Goal: Find specific page/section: Find specific page/section

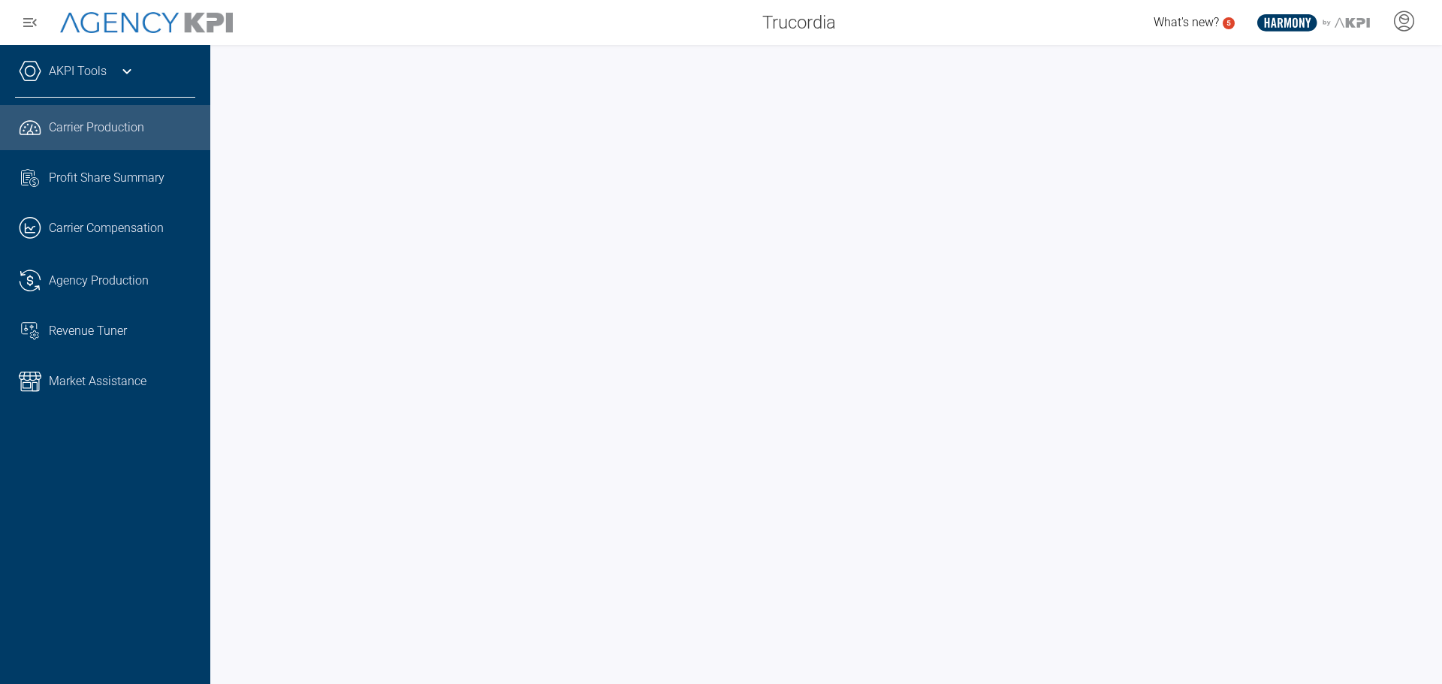
click at [125, 71] on icon at bounding box center [127, 71] width 18 height 18
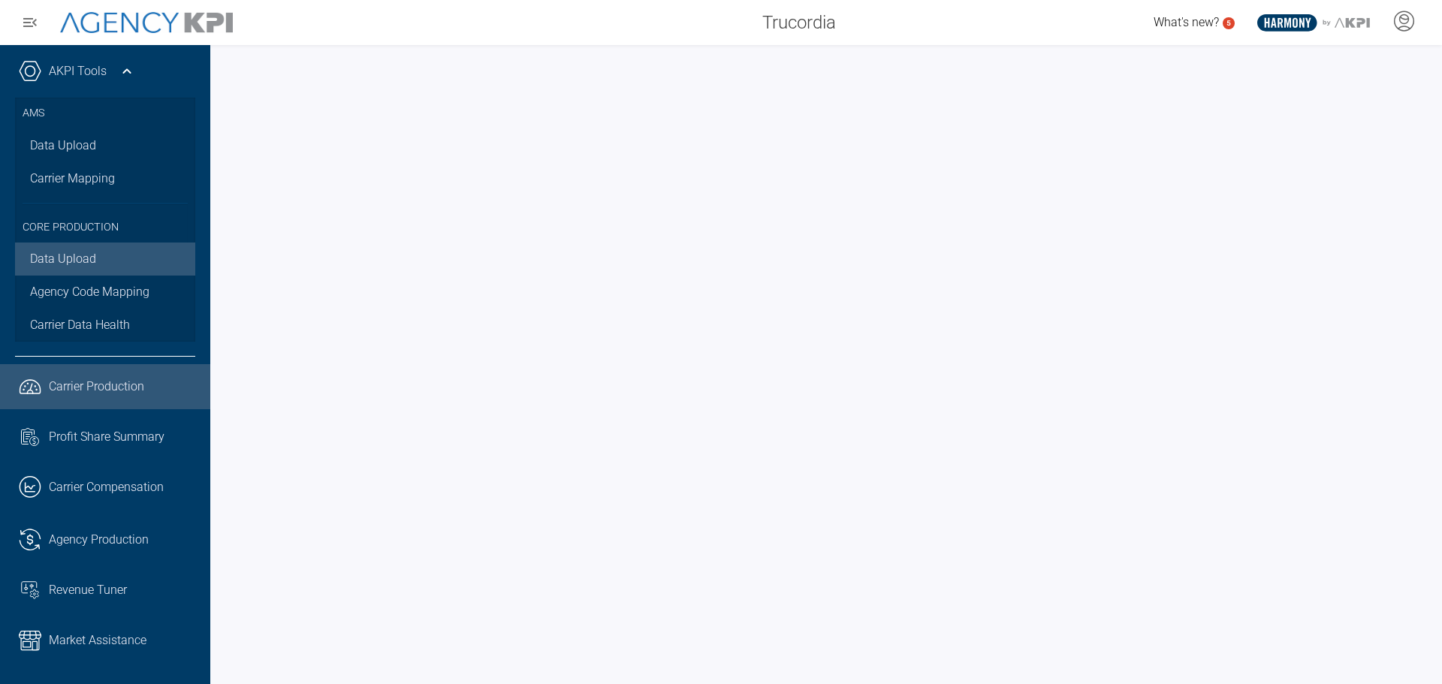
click at [86, 264] on link "Data Upload" at bounding box center [105, 259] width 180 height 33
